Goal: Task Accomplishment & Management: Manage account settings

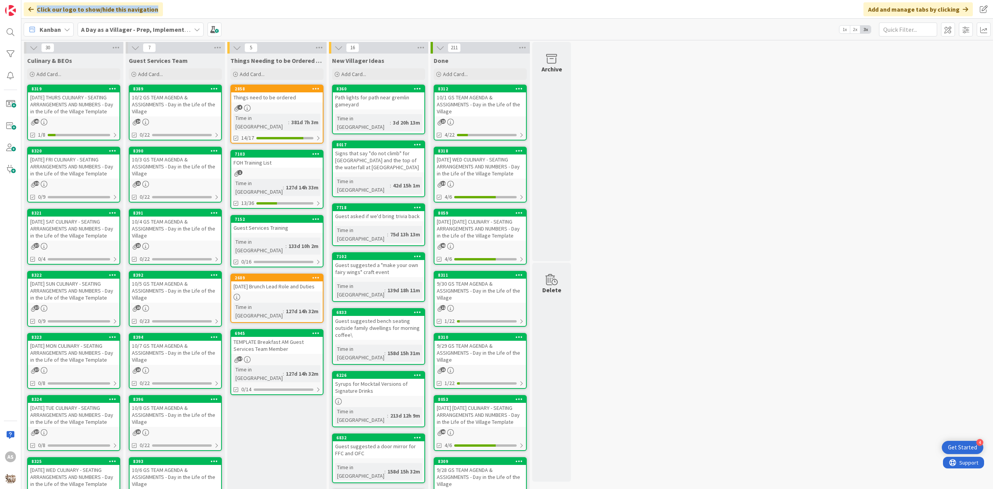
click at [226, 0] on html "4 Get Started AS Click our logo to show/hide this navigation Add and manage tab…" at bounding box center [496, 244] width 993 height 489
click at [150, 109] on div "10/2 GS TEAM AGENDA & ASSIGNMENTS - Day in the Life of the Village" at bounding box center [176, 104] width 92 height 24
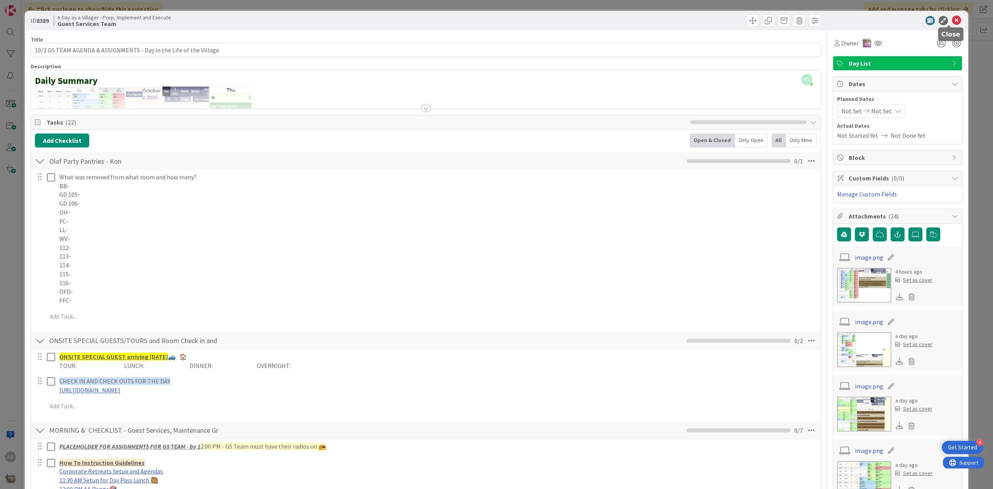
click at [952, 22] on icon at bounding box center [956, 20] width 9 height 9
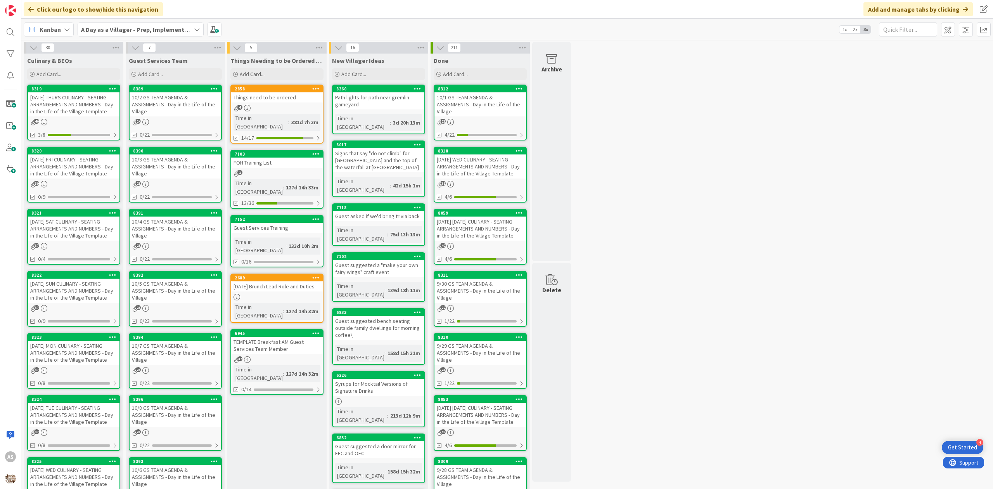
click at [103, 33] on span "A Day as a Villager - Prep, Implement and Execute" at bounding box center [136, 29] width 110 height 9
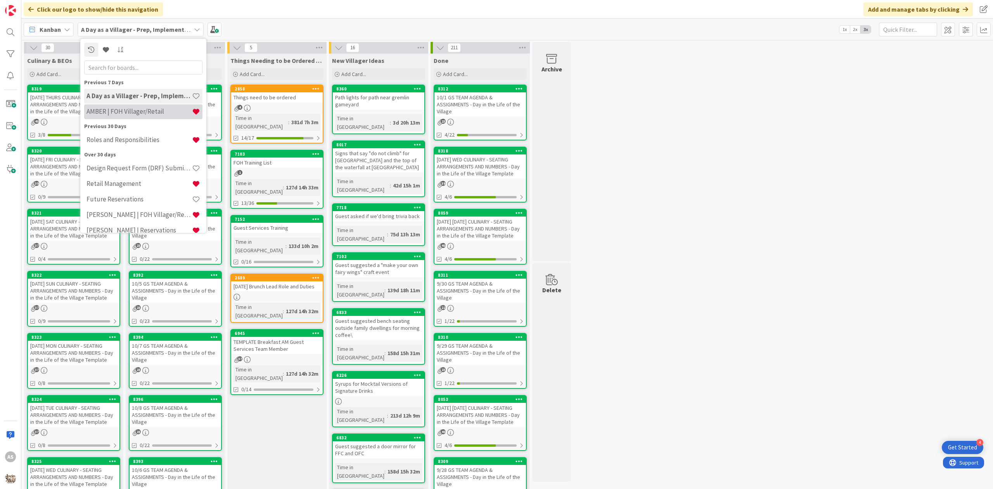
click at [129, 112] on h4 "AMBER | FOH Villager/Retail" at bounding box center [138, 111] width 105 height 8
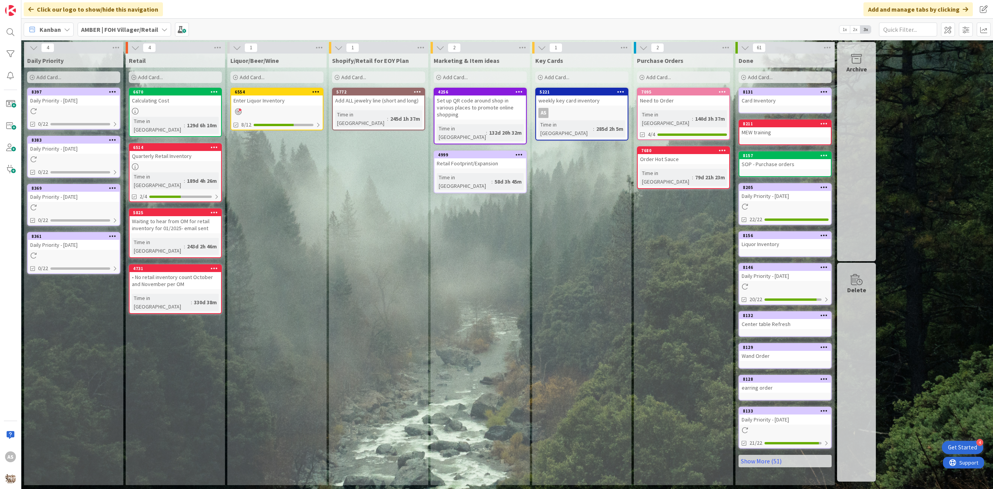
click at [69, 107] on div "8397 Daily Priority - [DATE] 0/22" at bounding box center [73, 109] width 93 height 42
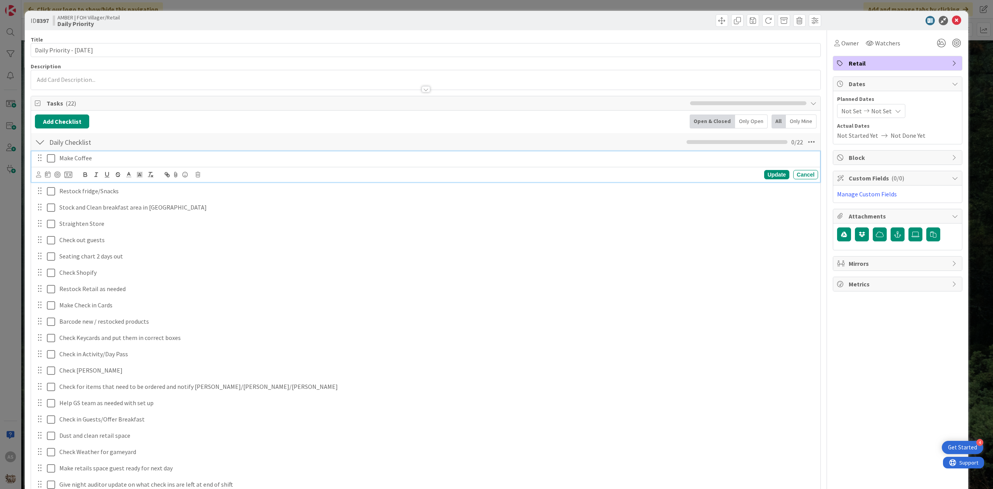
click at [52, 159] on icon at bounding box center [51, 158] width 8 height 9
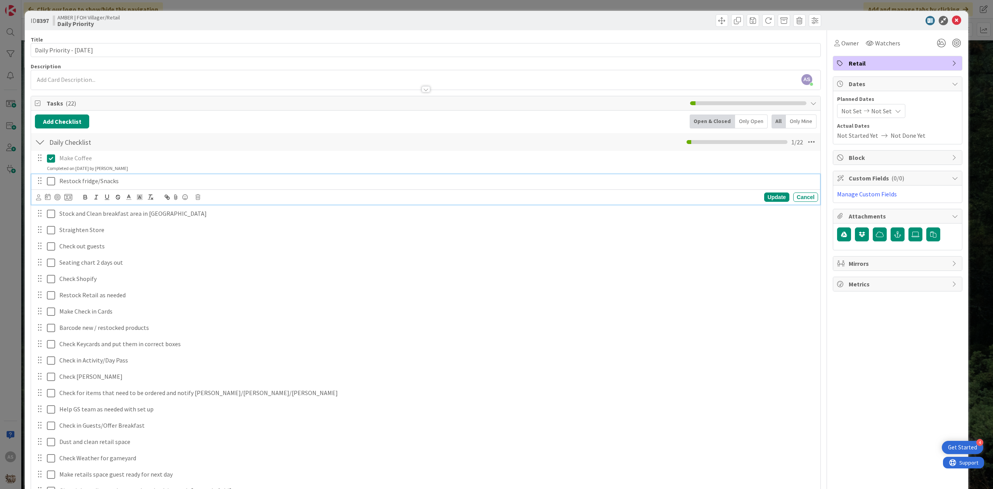
click at [54, 185] on icon at bounding box center [51, 180] width 8 height 9
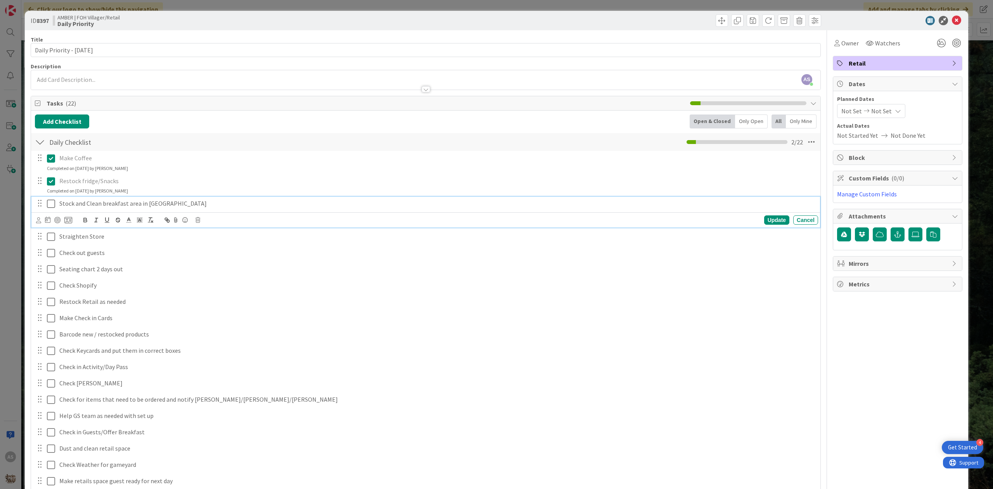
drag, startPoint x: 47, startPoint y: 202, endPoint x: 47, endPoint y: 222, distance: 19.8
click at [47, 204] on icon at bounding box center [51, 203] width 8 height 9
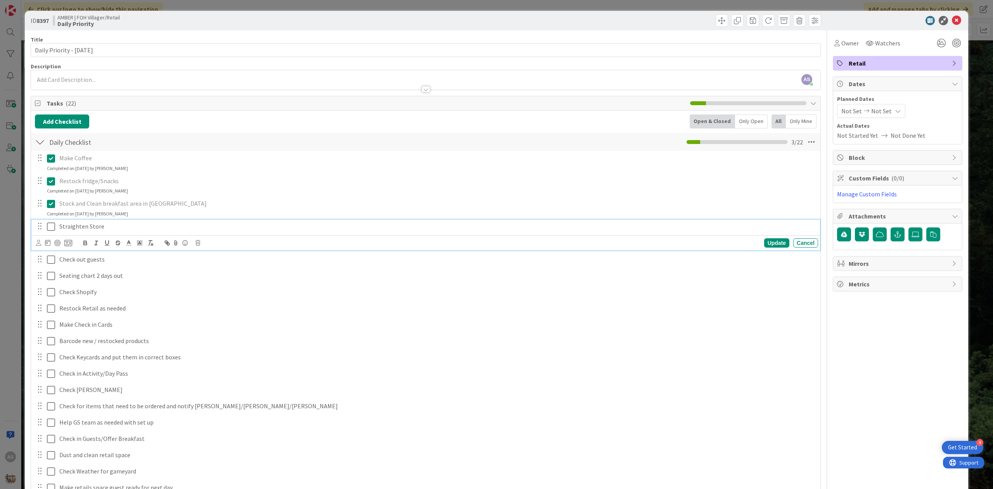
click at [47, 228] on icon at bounding box center [51, 226] width 8 height 9
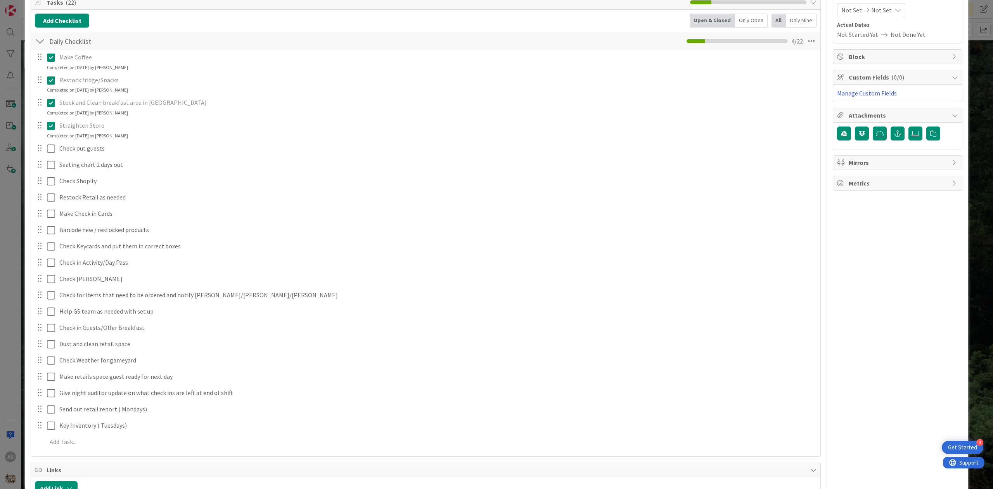
scroll to position [103, 0]
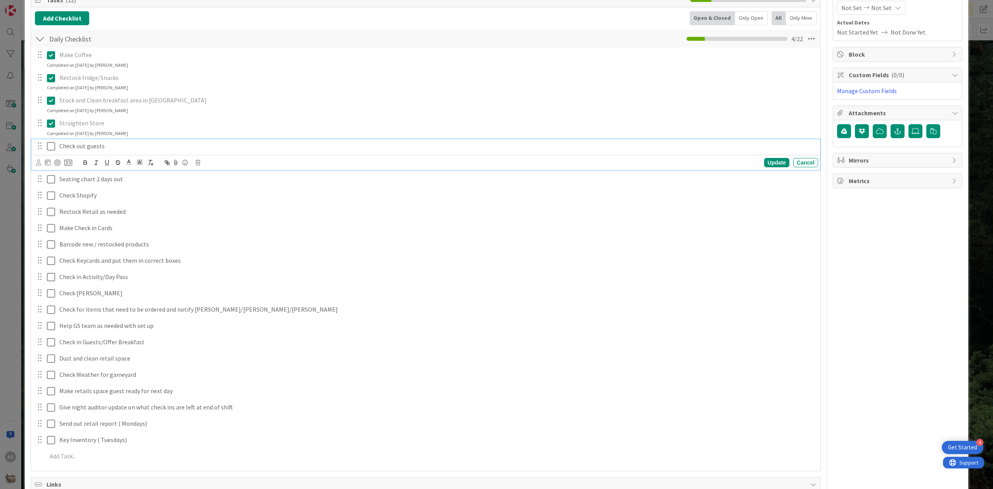
click at [50, 149] on icon at bounding box center [51, 146] width 8 height 9
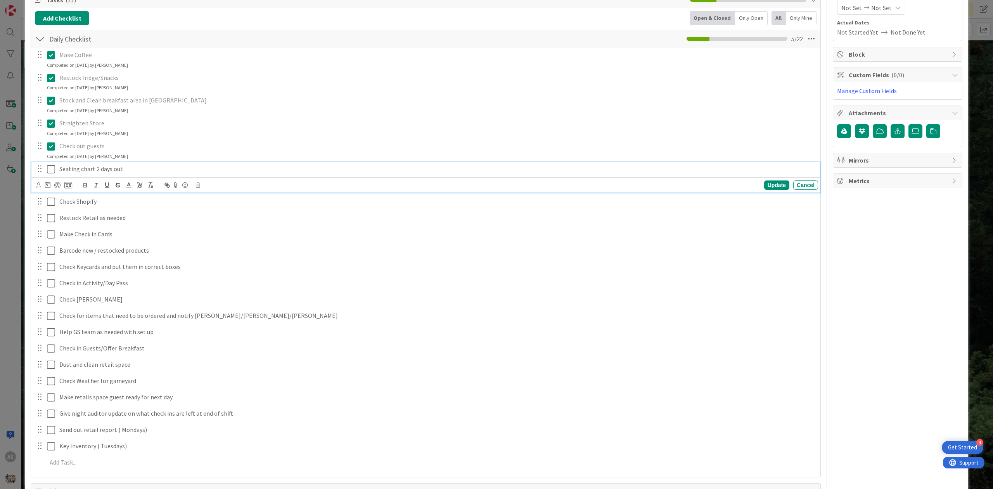
click at [52, 174] on button at bounding box center [51, 169] width 9 height 12
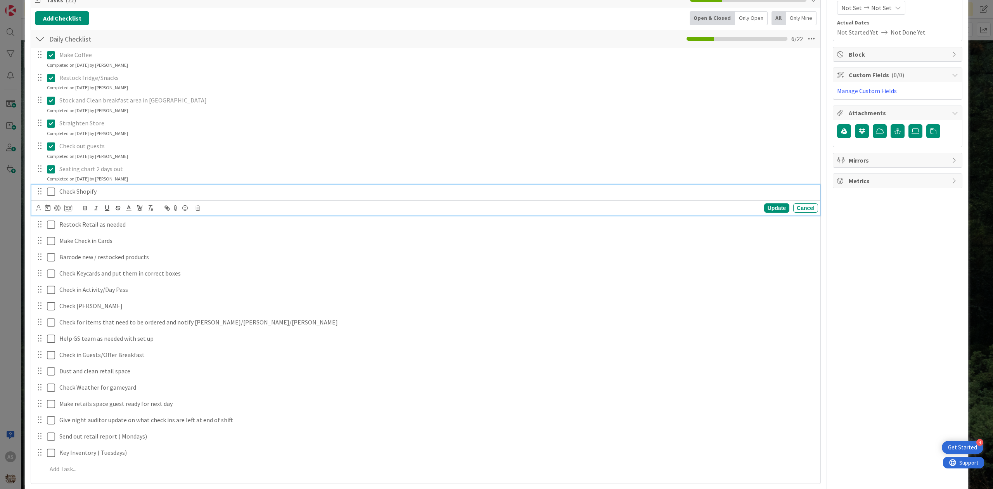
click at [50, 190] on icon at bounding box center [51, 191] width 8 height 9
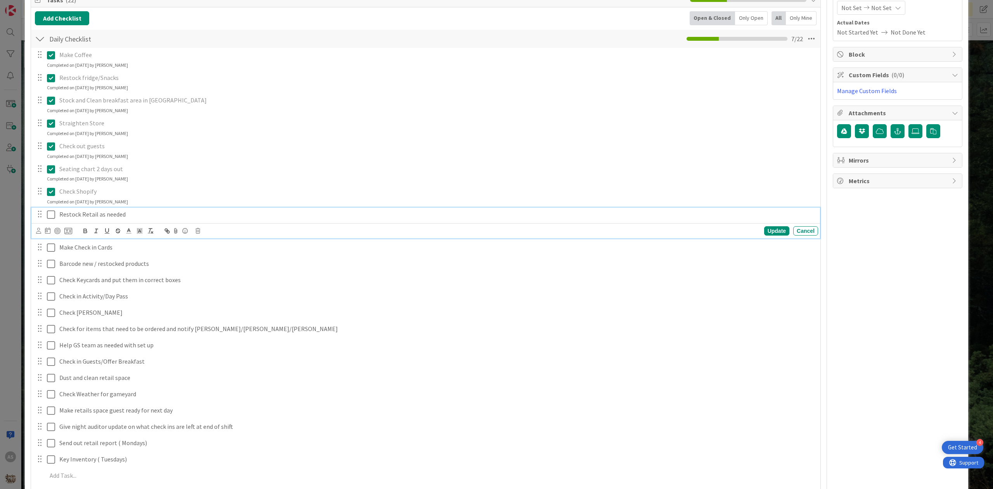
click at [50, 214] on icon at bounding box center [51, 214] width 8 height 9
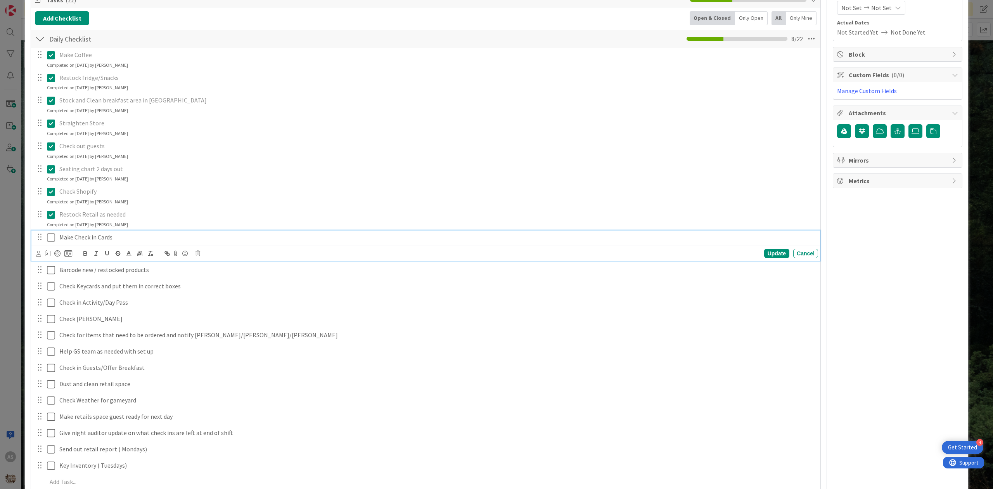
drag, startPoint x: 50, startPoint y: 236, endPoint x: 54, endPoint y: 238, distance: 4.3
click at [51, 237] on icon at bounding box center [51, 237] width 8 height 9
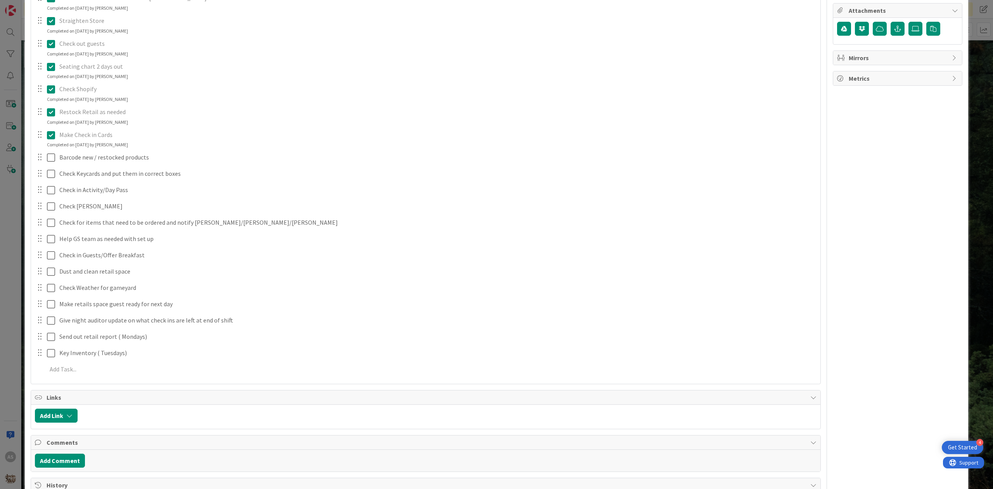
scroll to position [207, 0]
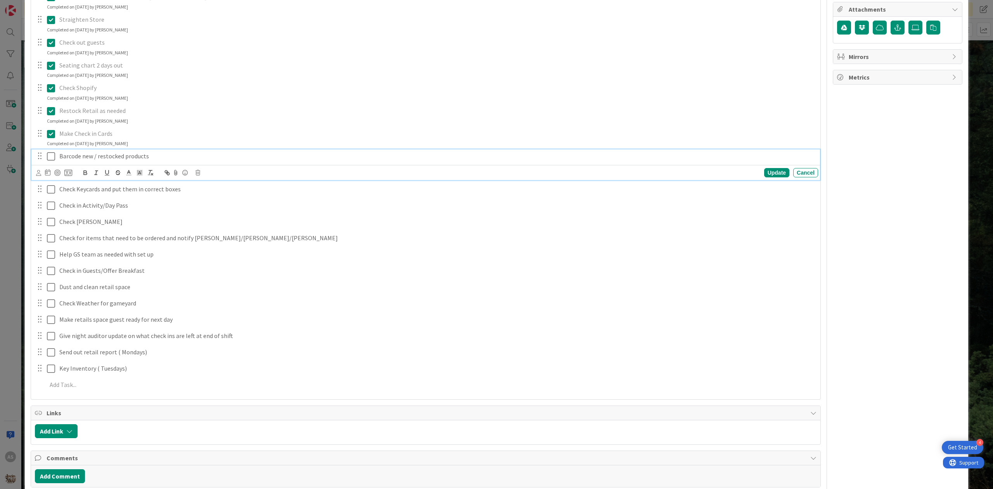
click at [53, 157] on icon at bounding box center [51, 156] width 8 height 9
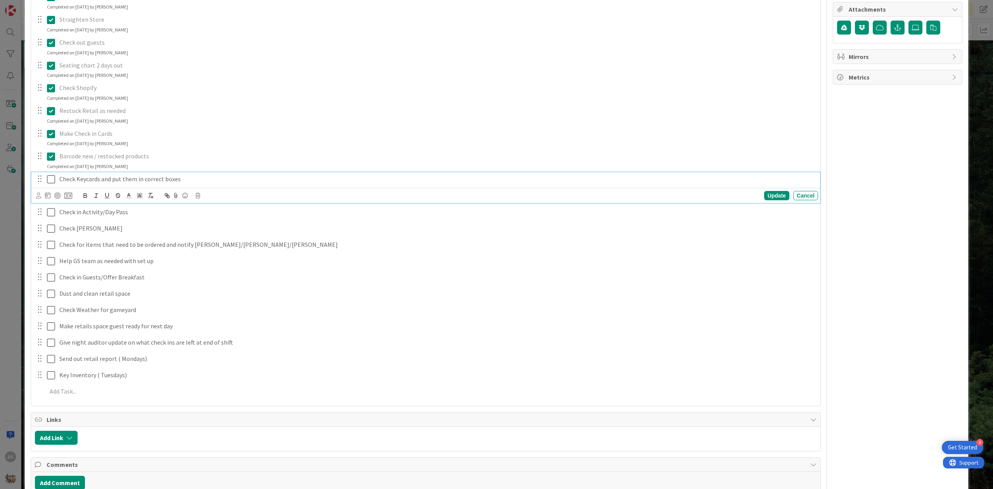
click at [52, 181] on icon at bounding box center [51, 178] width 8 height 9
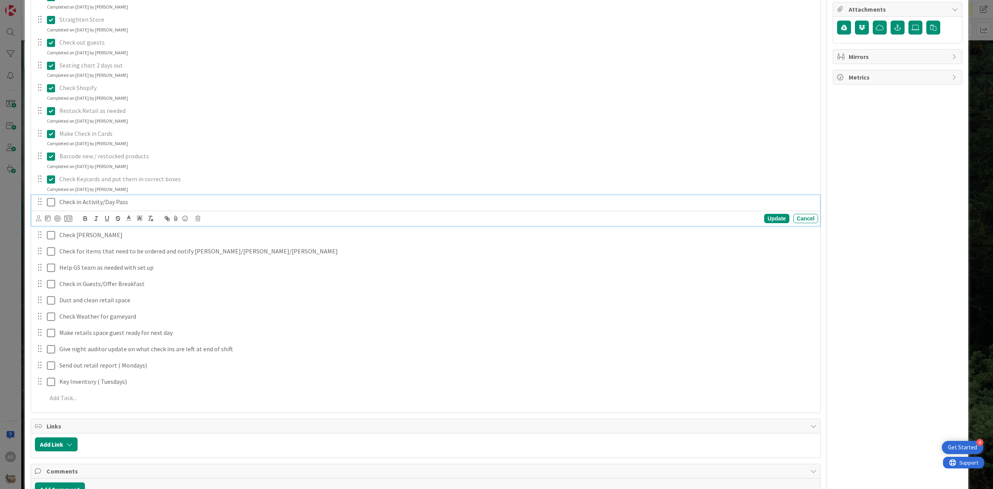
click at [48, 202] on icon at bounding box center [51, 201] width 8 height 9
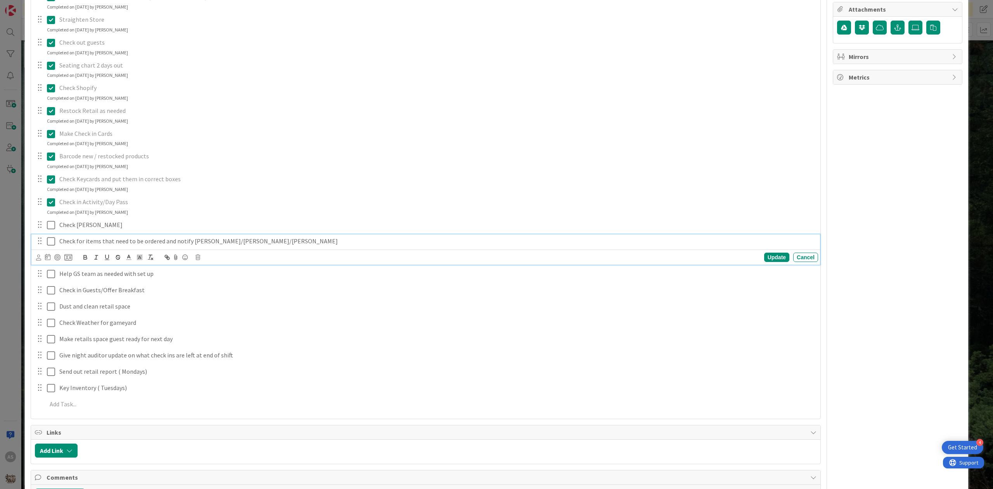
click at [50, 238] on icon at bounding box center [51, 241] width 8 height 9
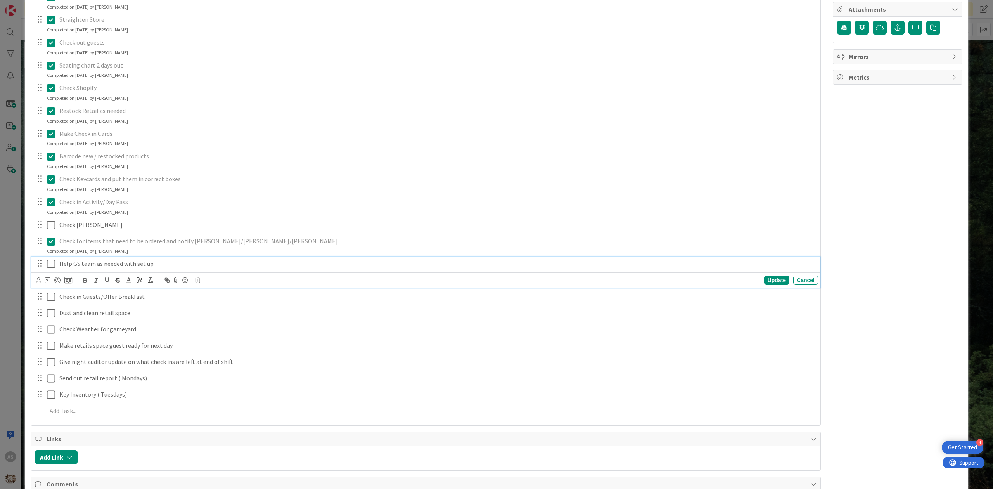
drag, startPoint x: 49, startPoint y: 261, endPoint x: 49, endPoint y: 283, distance: 22.5
click at [49, 266] on icon at bounding box center [51, 263] width 8 height 9
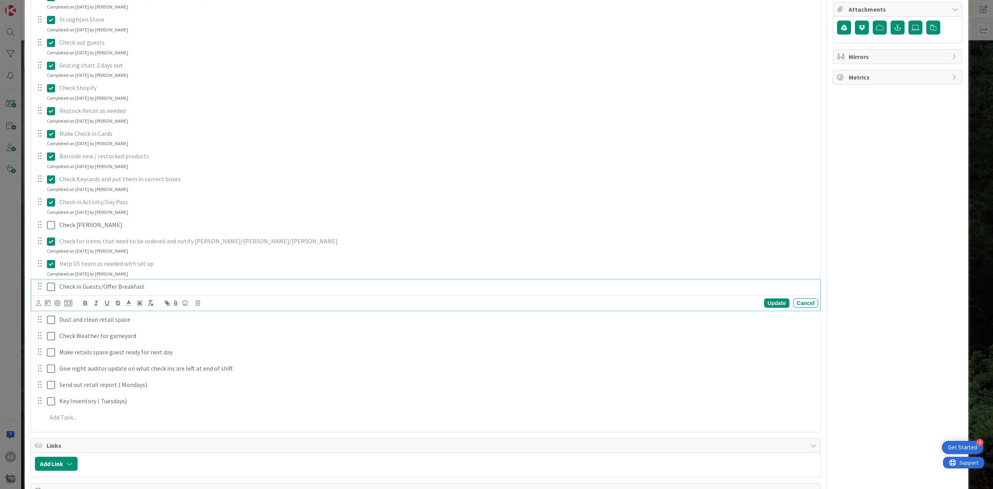
click at [50, 284] on icon at bounding box center [51, 286] width 8 height 9
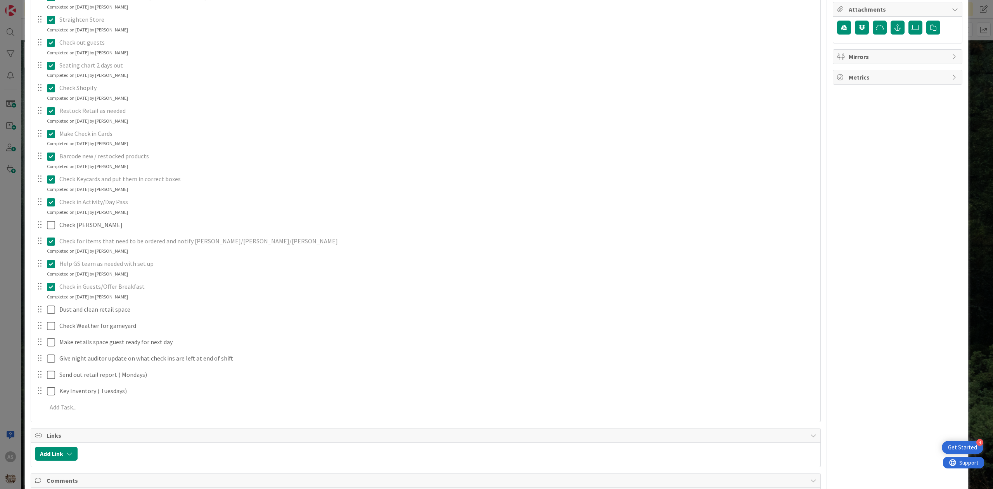
click at [50, 292] on button at bounding box center [51, 286] width 9 height 12
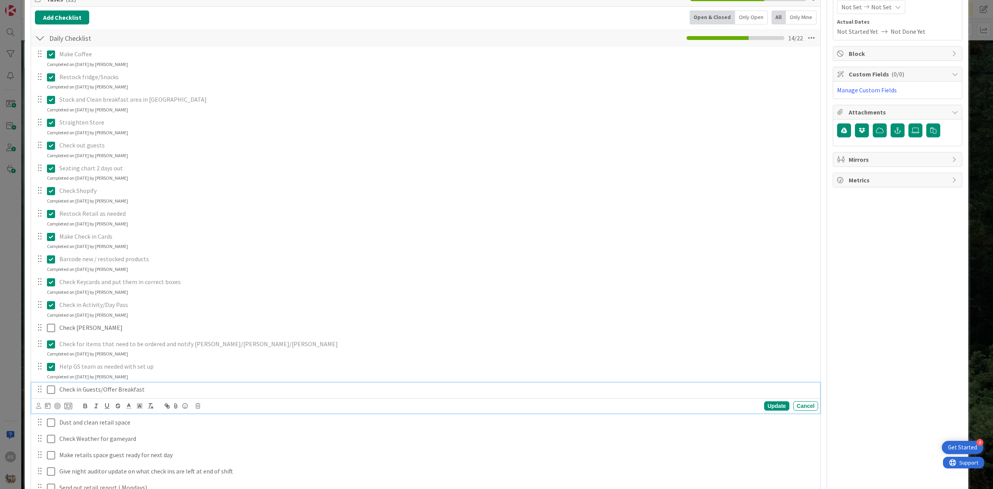
scroll to position [0, 0]
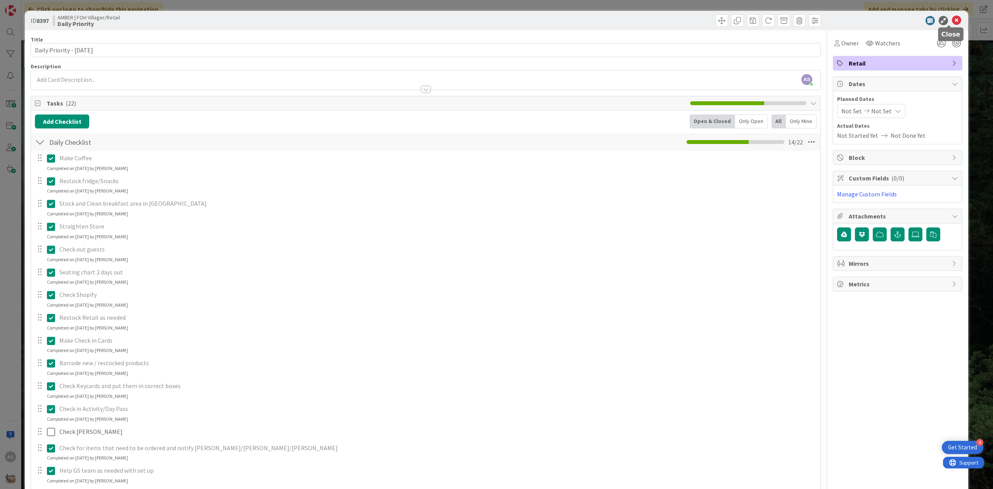
click at [952, 21] on icon at bounding box center [956, 20] width 9 height 9
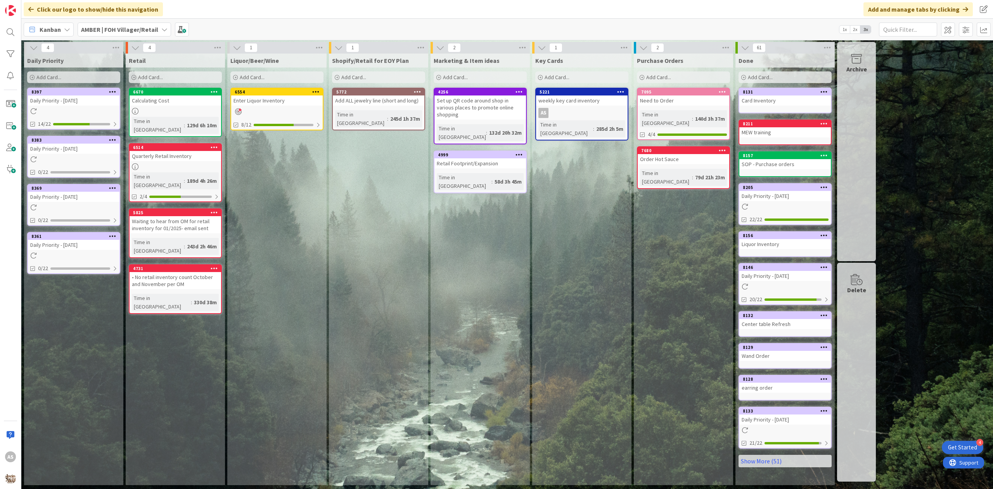
click at [115, 137] on icon at bounding box center [112, 139] width 7 height 5
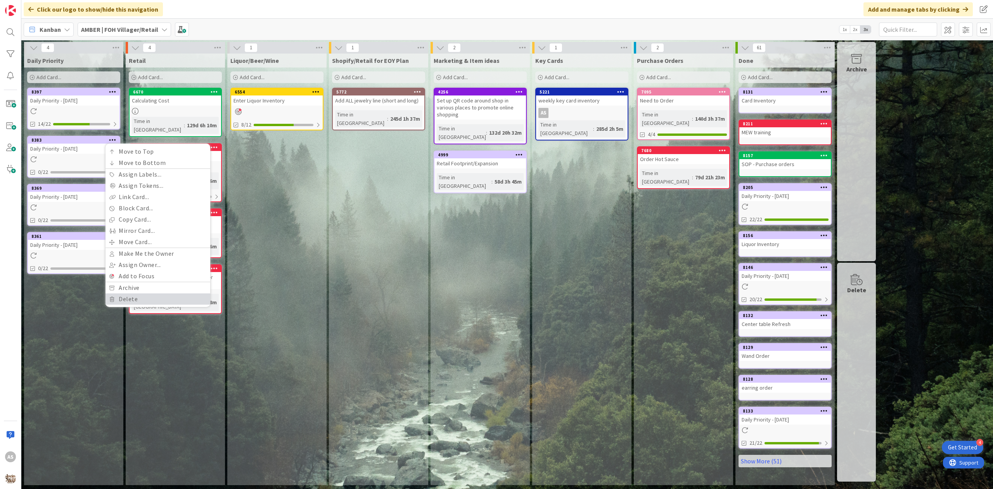
click at [143, 296] on link "Delete" at bounding box center [157, 298] width 105 height 11
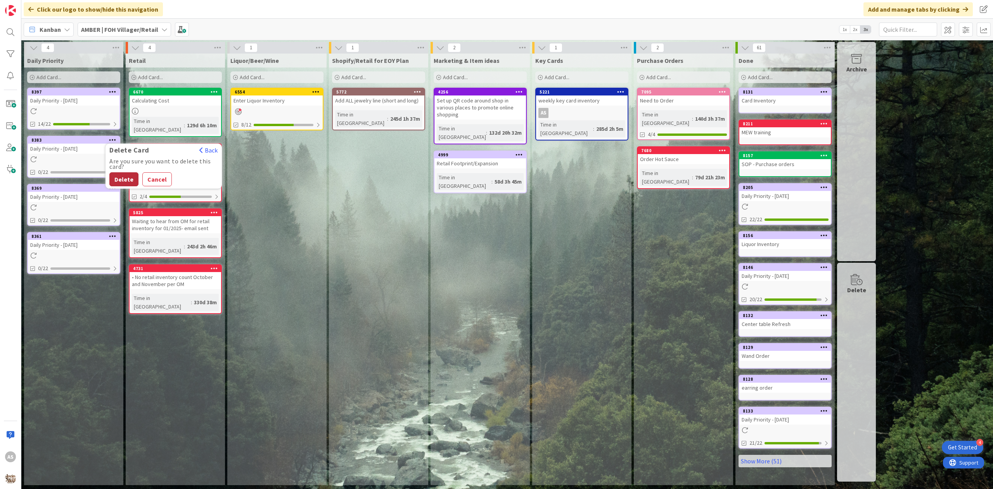
click at [123, 180] on button "Delete" at bounding box center [123, 179] width 29 height 14
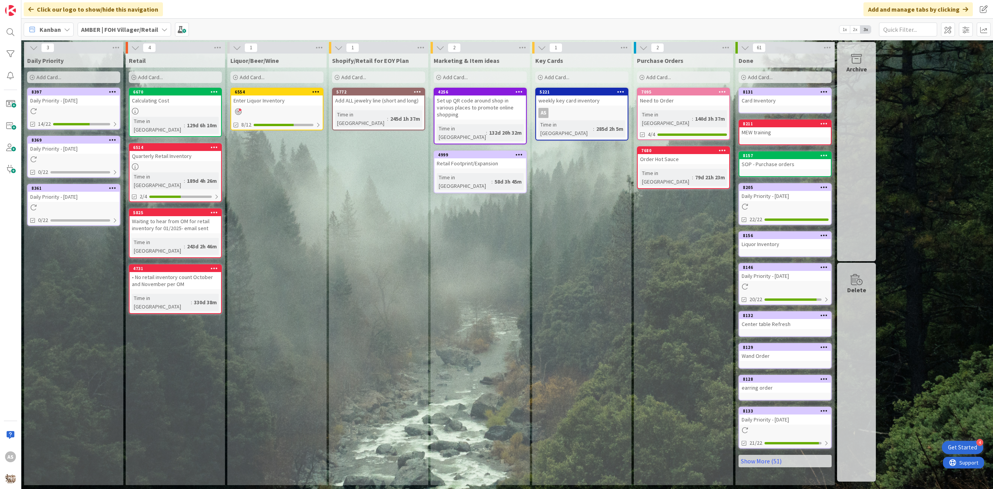
click at [112, 138] on icon at bounding box center [112, 139] width 7 height 5
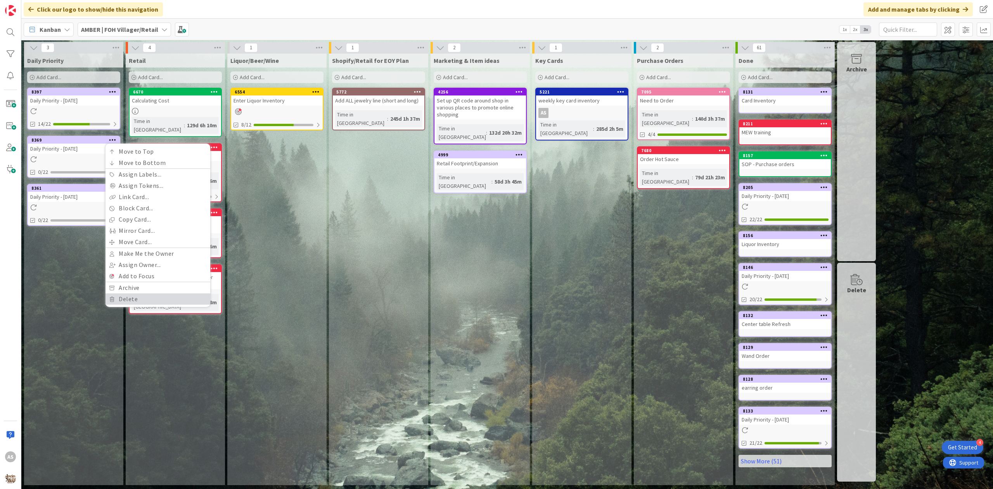
click at [145, 299] on link "Delete" at bounding box center [157, 298] width 105 height 11
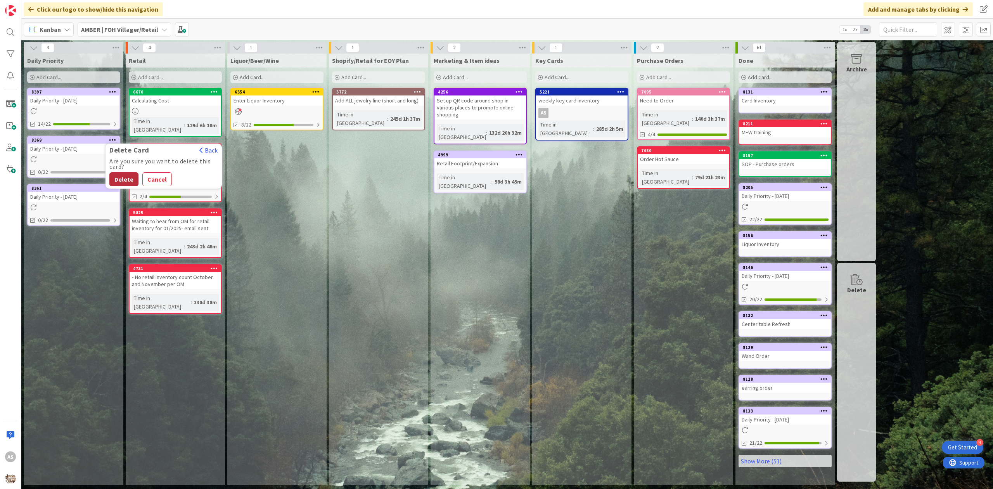
click at [128, 182] on button "Delete" at bounding box center [123, 179] width 29 height 14
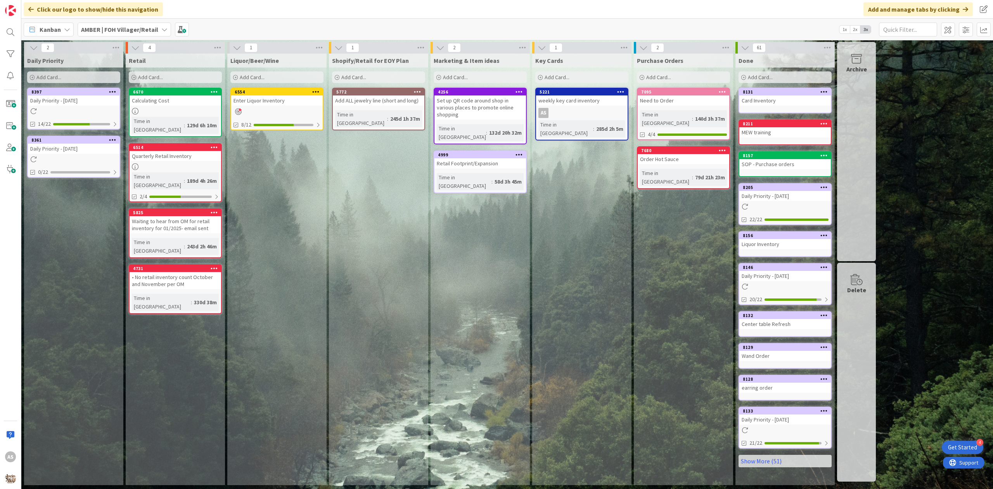
click at [109, 138] on icon at bounding box center [112, 139] width 7 height 5
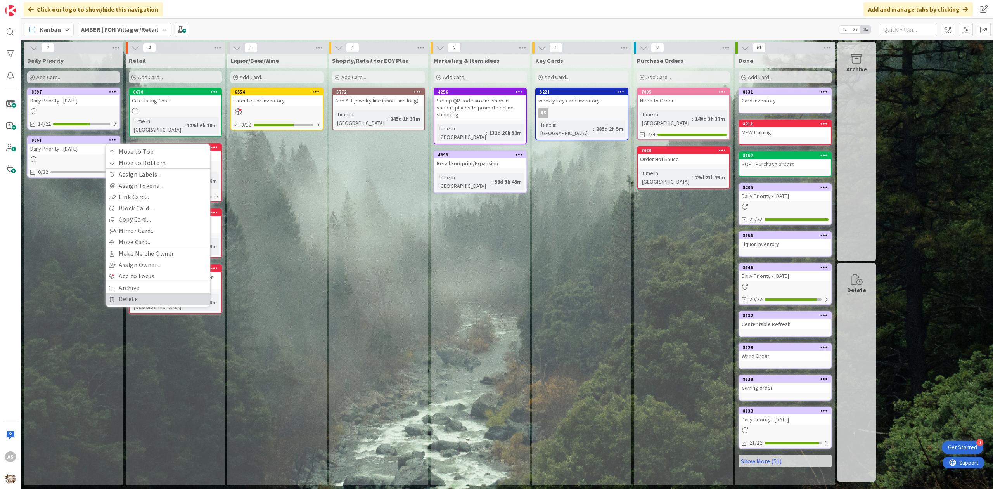
click at [121, 301] on link "Delete" at bounding box center [157, 298] width 105 height 11
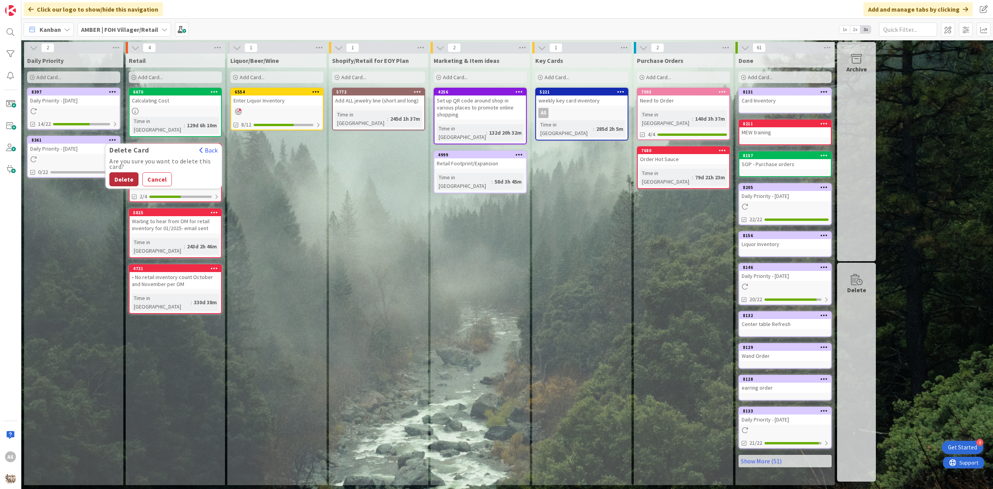
click at [120, 179] on button "Delete" at bounding box center [123, 179] width 29 height 14
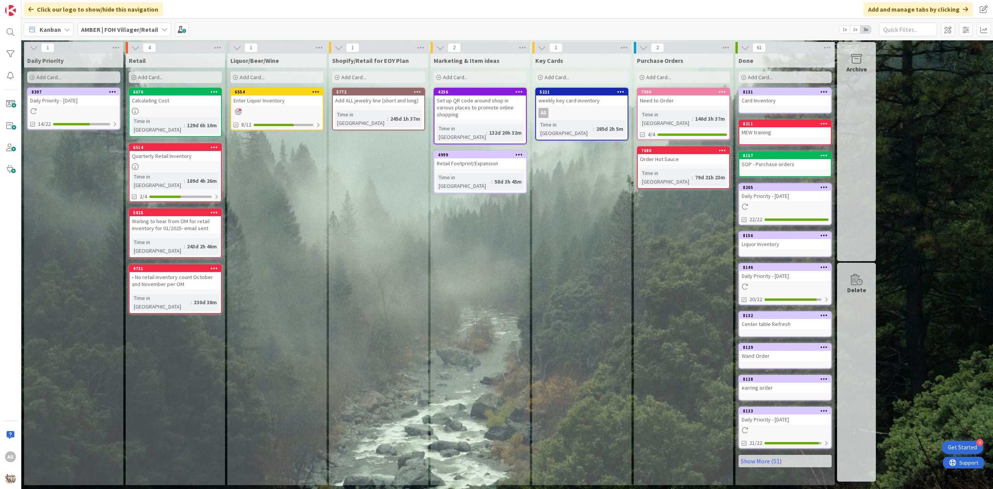
click at [393, 309] on div "Shopify/Retail for EOY Plan Add Card... 5772 Add ALL jewelry line (short and lo…" at bounding box center [378, 269] width 99 height 431
click at [137, 33] on span "AMBER | FOH Villager/Retail" at bounding box center [119, 29] width 77 height 9
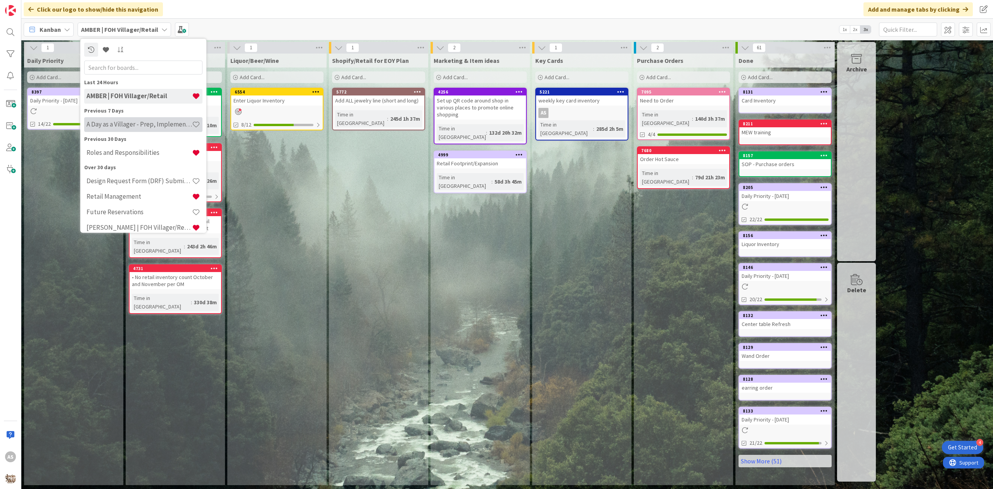
click at [134, 118] on div "A Day as a Villager - Prep, Implement and Execute" at bounding box center [143, 124] width 118 height 15
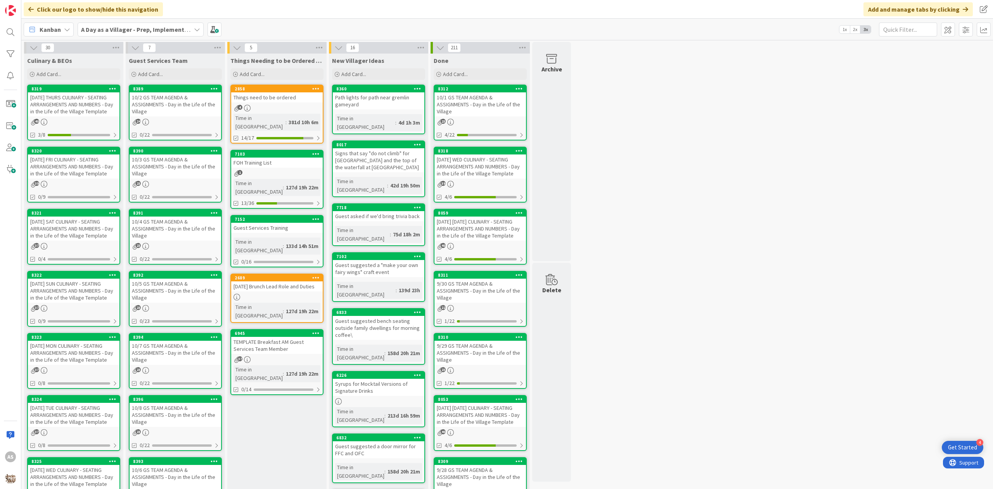
click at [46, 100] on div "[DATE] THURS CULINARY - SEATING ARRANGEMENTS AND NUMBERS - Day in the Life of t…" at bounding box center [74, 104] width 92 height 24
